Goal: Task Accomplishment & Management: Manage account settings

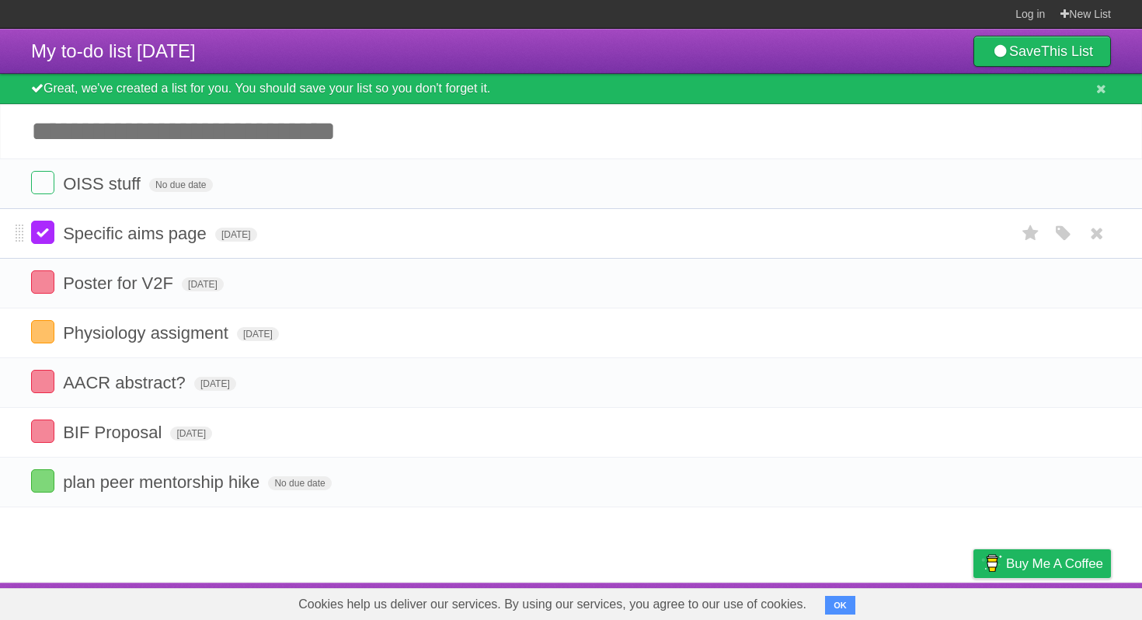
click at [43, 238] on label at bounding box center [42, 232] width 23 height 23
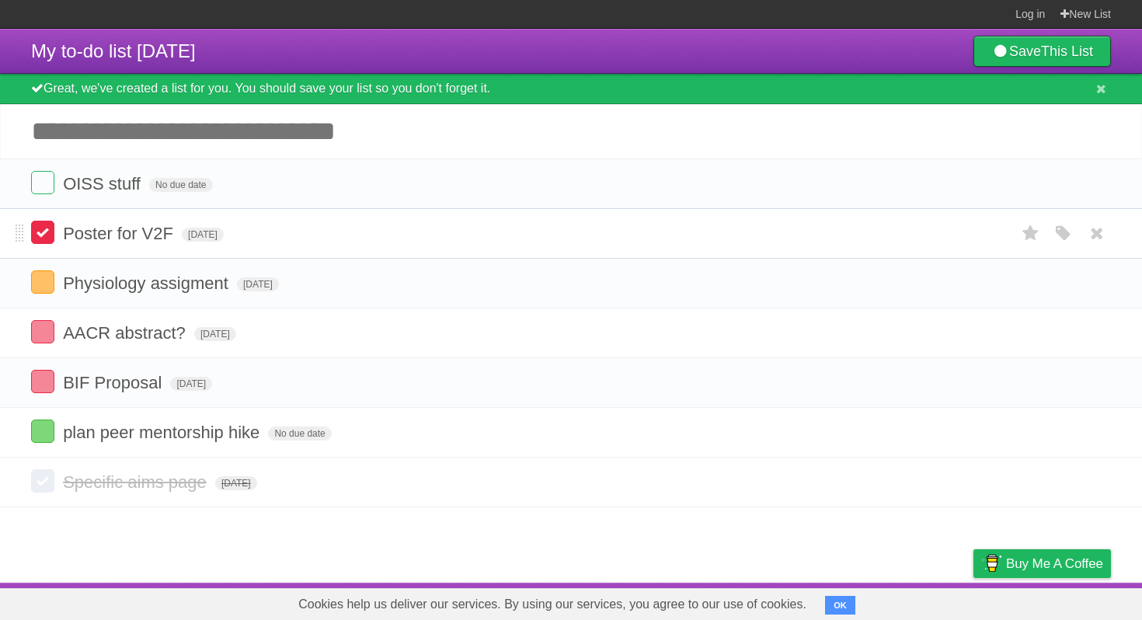
click at [47, 239] on label at bounding box center [42, 232] width 23 height 23
click at [45, 281] on label at bounding box center [42, 281] width 23 height 23
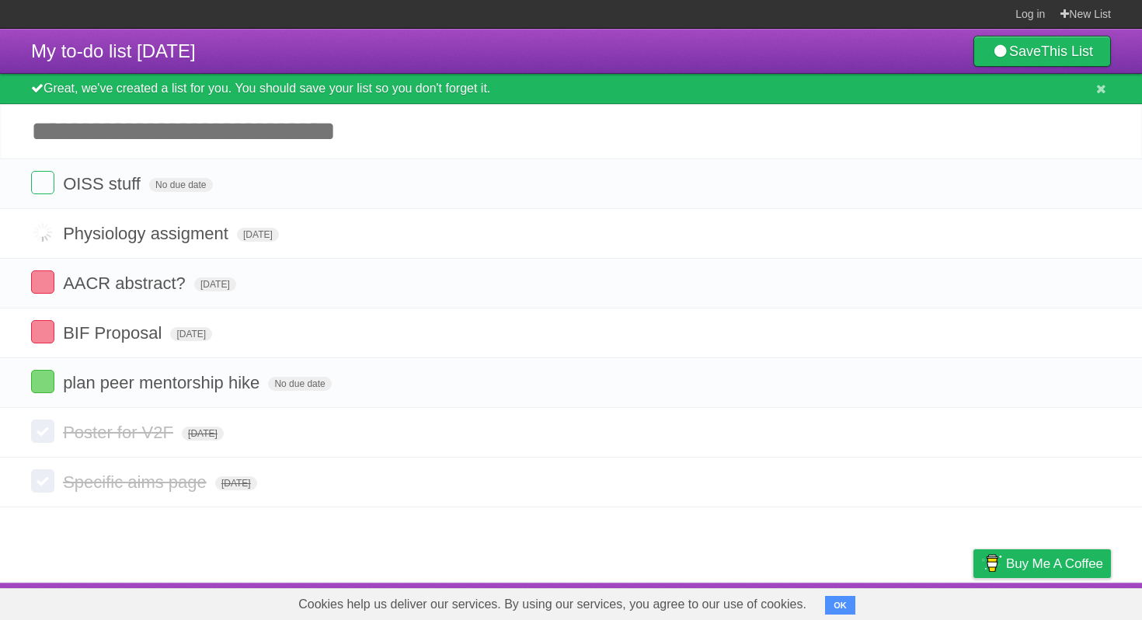
click at [151, 139] on input "Add another task" at bounding box center [571, 131] width 1142 height 54
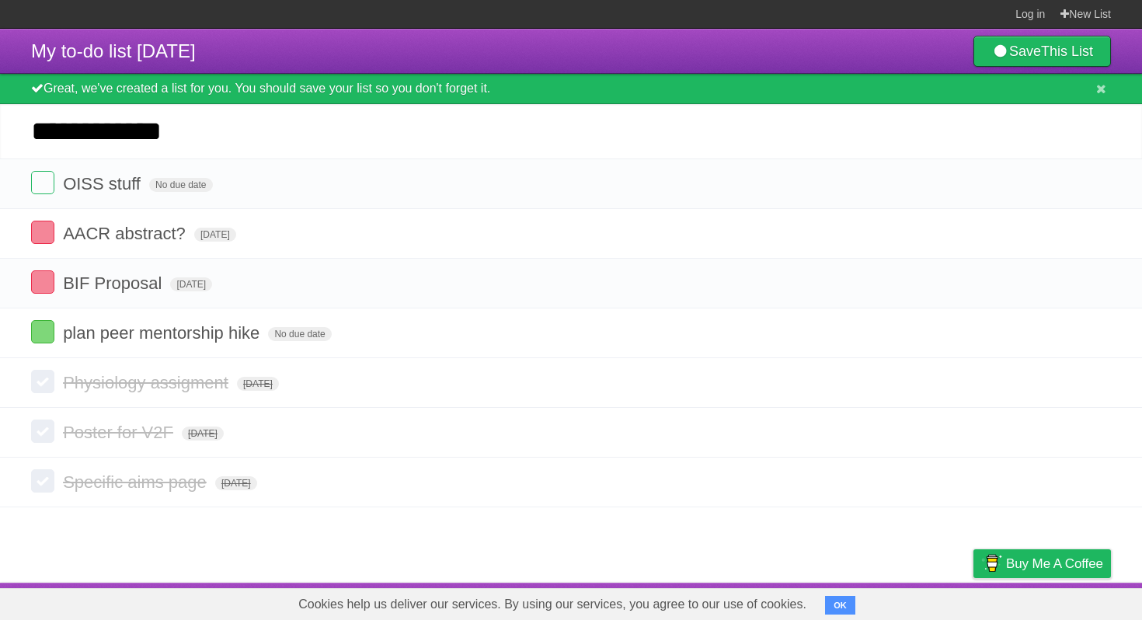
type input "**********"
click input "*********" at bounding box center [0, 0] width 0 height 0
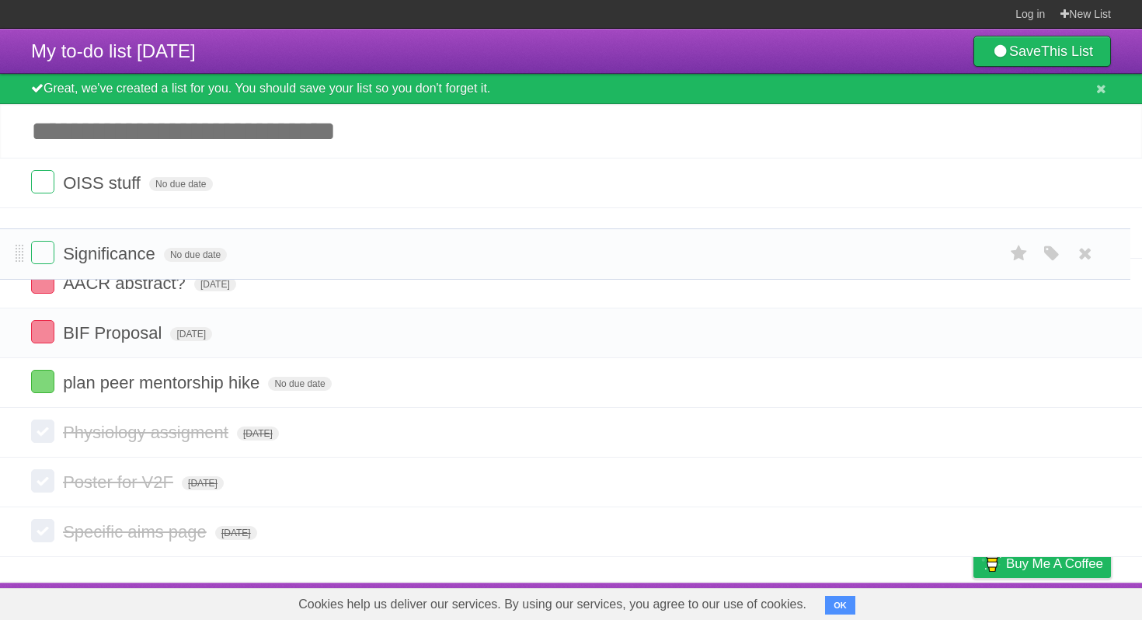
drag, startPoint x: 19, startPoint y: 183, endPoint x: 18, endPoint y: 249, distance: 66.8
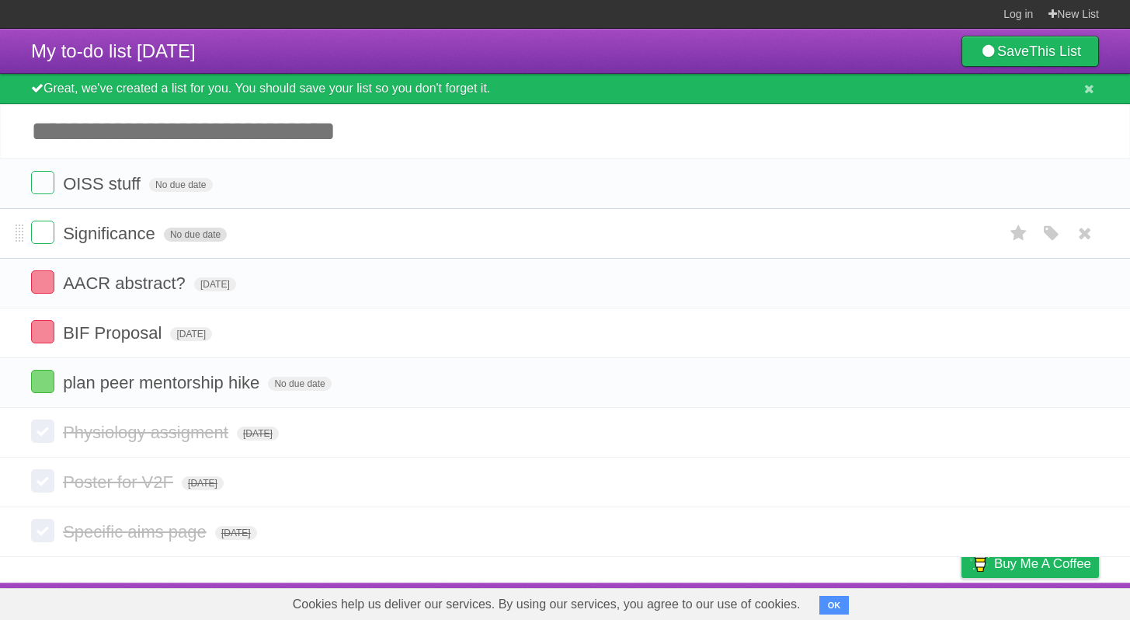
click at [202, 242] on span "No due date" at bounding box center [195, 235] width 63 height 14
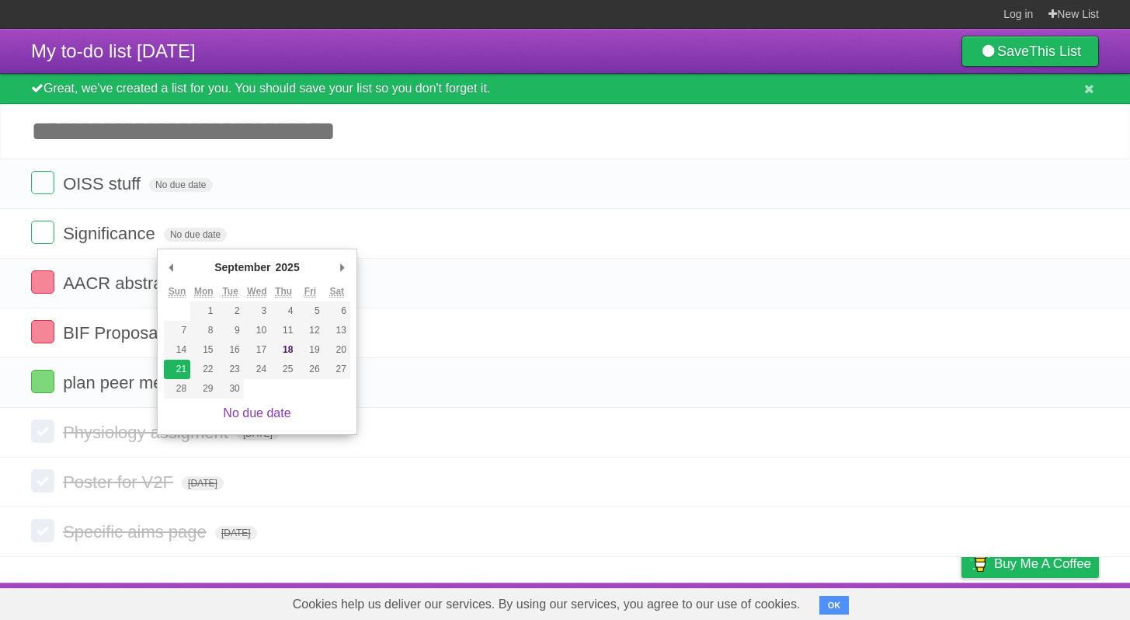
type span "[DATE]"
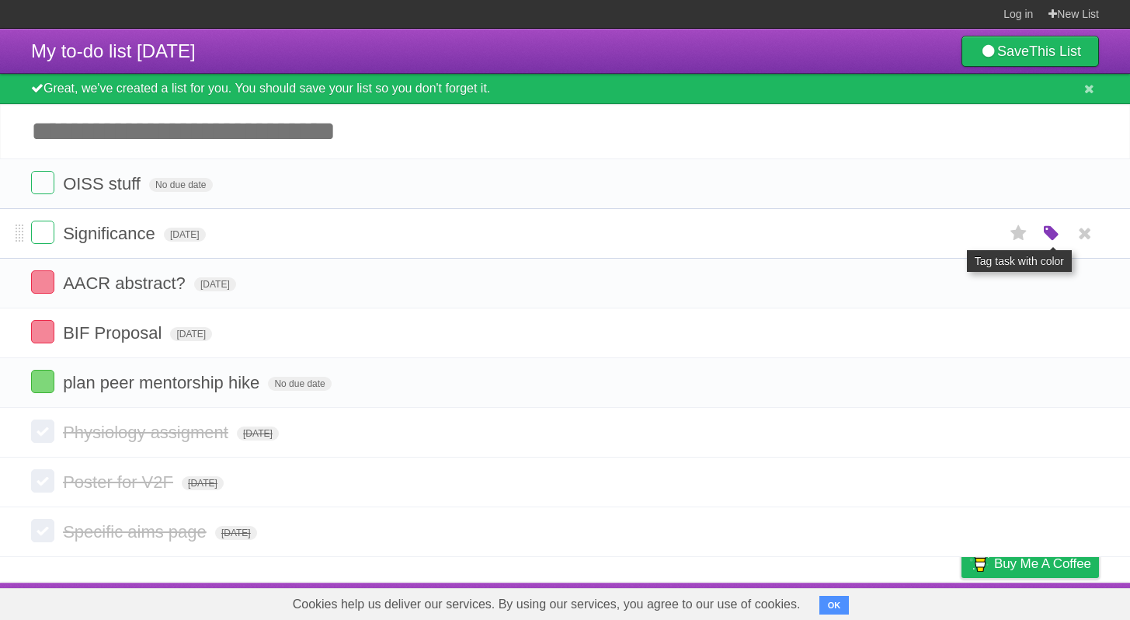
click at [1052, 240] on icon "button" at bounding box center [1052, 234] width 22 height 20
click at [990, 238] on label "Orange" at bounding box center [984, 232] width 17 height 17
